Goal: Information Seeking & Learning: Learn about a topic

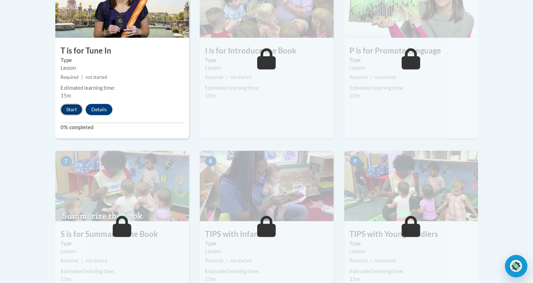
click at [68, 107] on button "Start" at bounding box center [72, 109] width 22 height 11
